Goal: Task Accomplishment & Management: Use online tool/utility

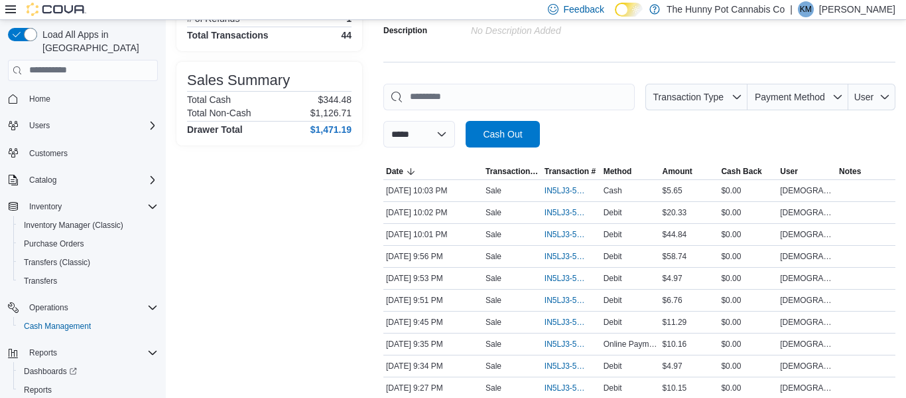
scroll to position [23, 0]
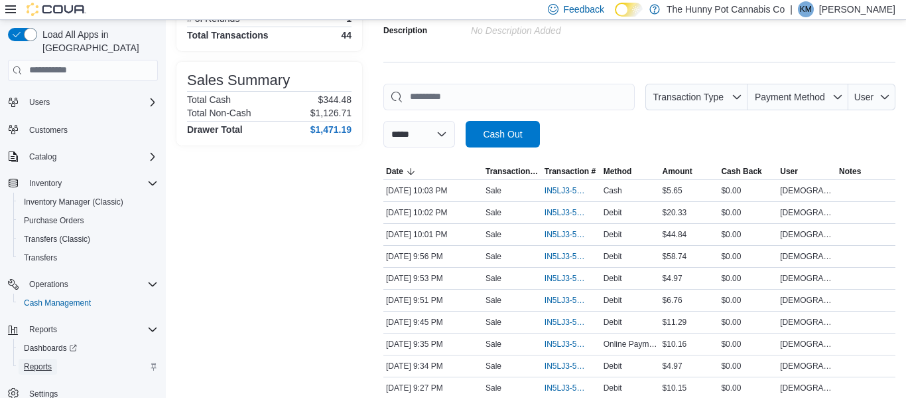
click at [36, 359] on span "Reports" at bounding box center [38, 366] width 28 height 16
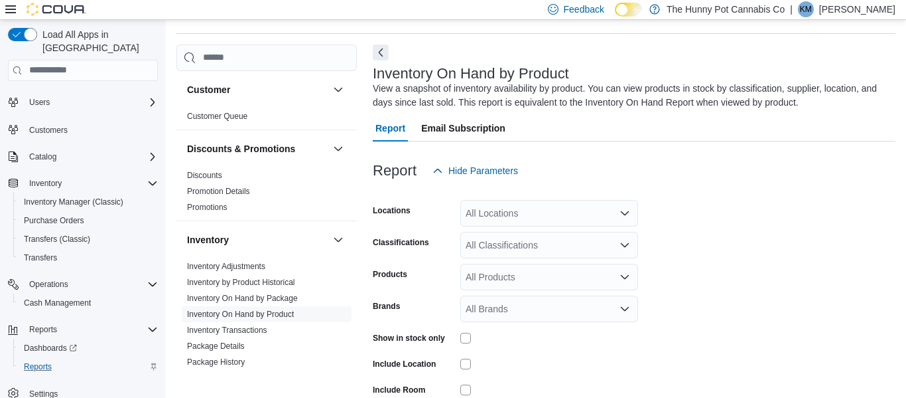
scroll to position [44, 0]
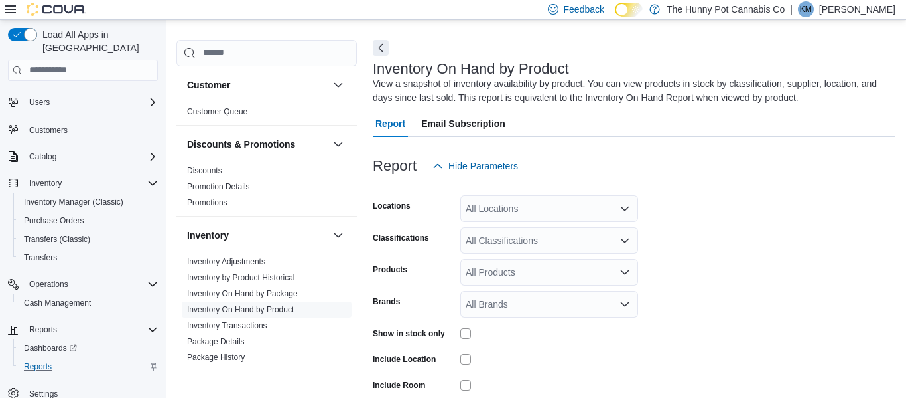
click at [536, 202] on div "All Locations" at bounding box center [550, 208] width 178 height 27
type input "****"
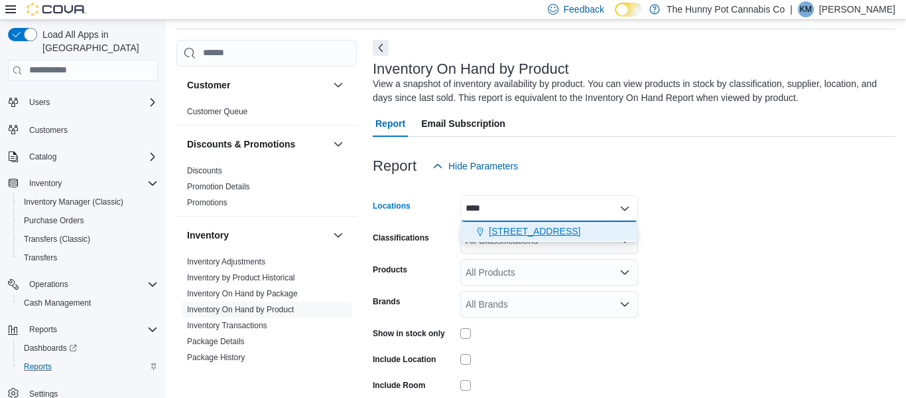
click at [561, 230] on span "[STREET_ADDRESS]" at bounding box center [535, 230] width 92 height 13
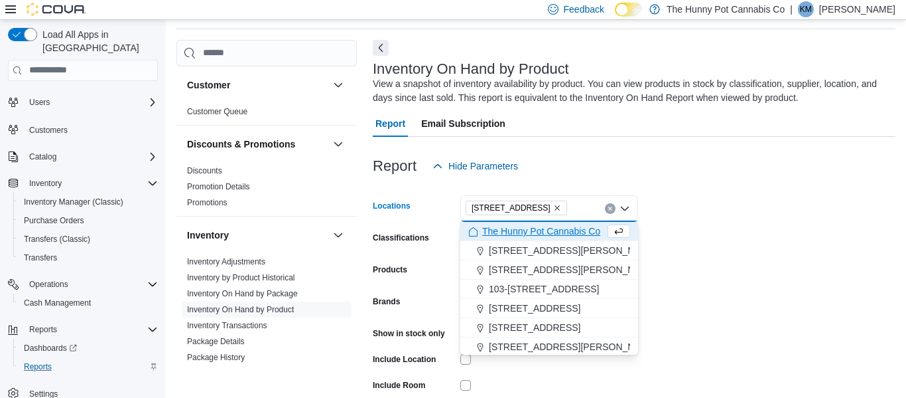
click at [754, 276] on form "Locations [STREET_ADDRESS] Combo box. Selected. [STREET_ADDRESS] Press Backspac…" at bounding box center [634, 318] width 523 height 279
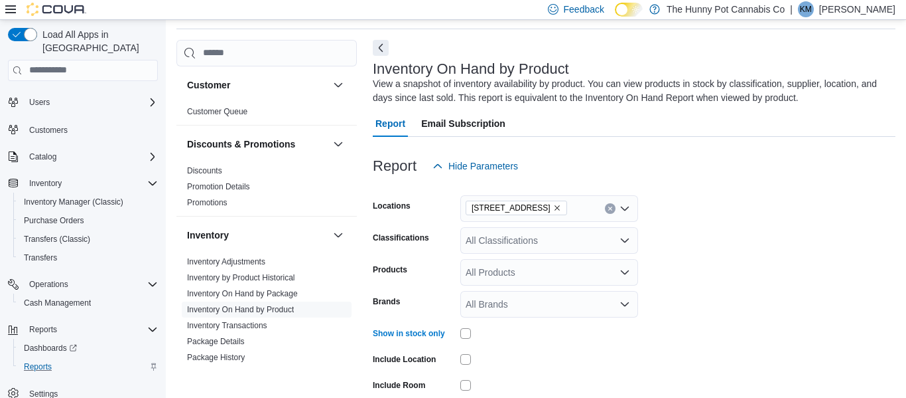
click at [798, 258] on form "Locations [STREET_ADDRESS] Classifications All Classifications Products All Pro…" at bounding box center [634, 318] width 523 height 279
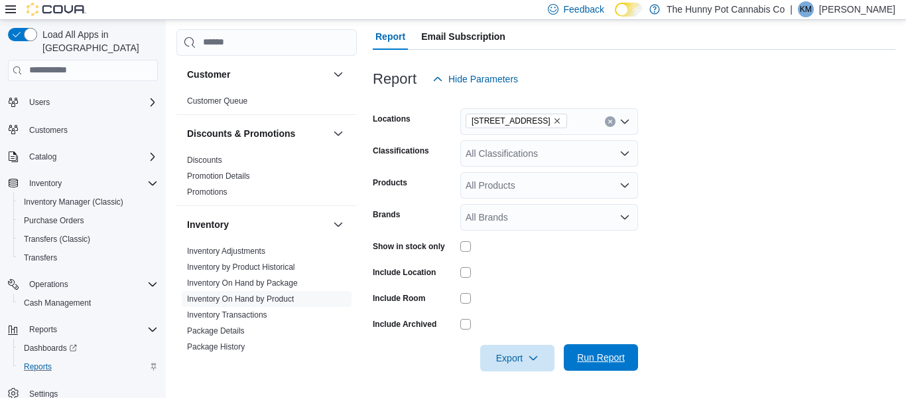
click at [632, 364] on button "Run Report" at bounding box center [601, 357] width 74 height 27
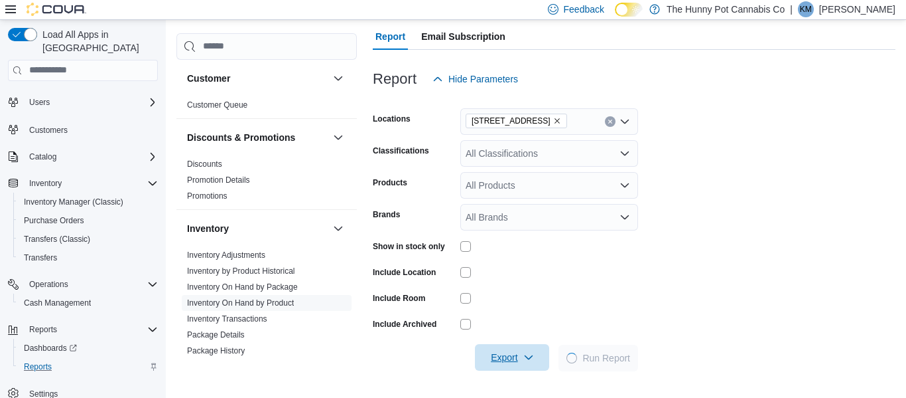
click at [521, 360] on span "Export" at bounding box center [512, 357] width 58 height 27
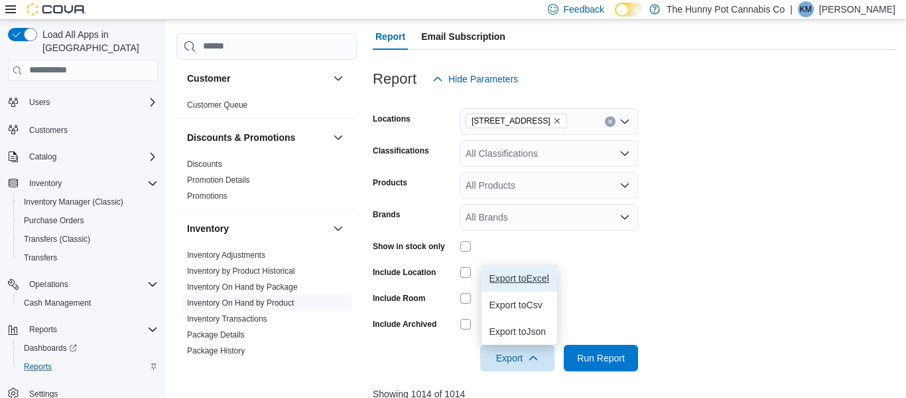
click at [536, 283] on button "Export to Excel" at bounding box center [520, 278] width 76 height 27
